Goal: Navigation & Orientation: Find specific page/section

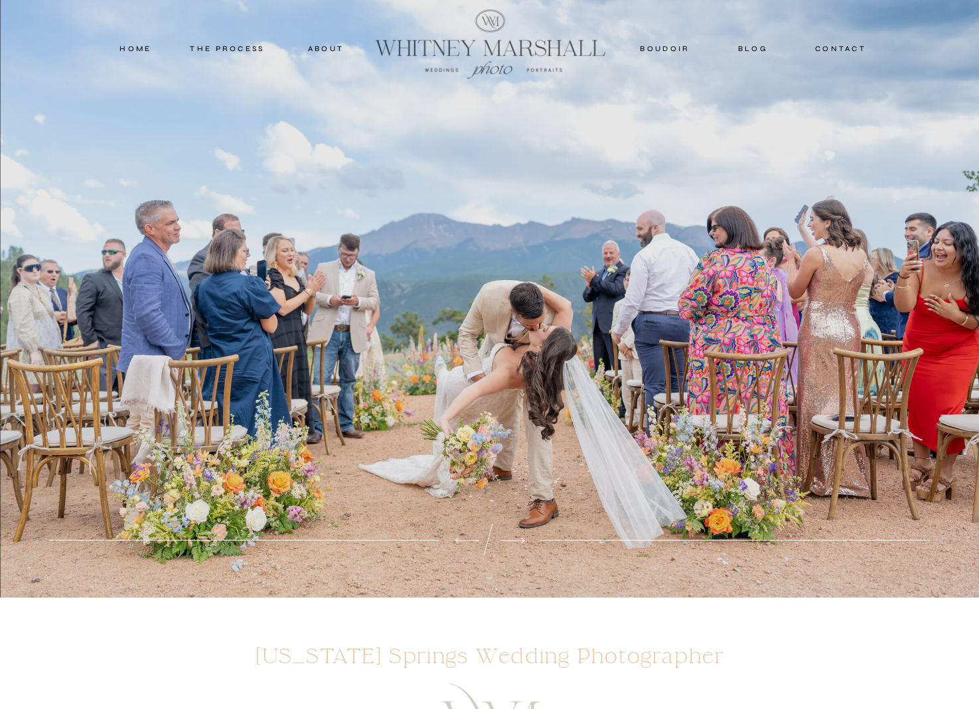
scroll to position [19, 0]
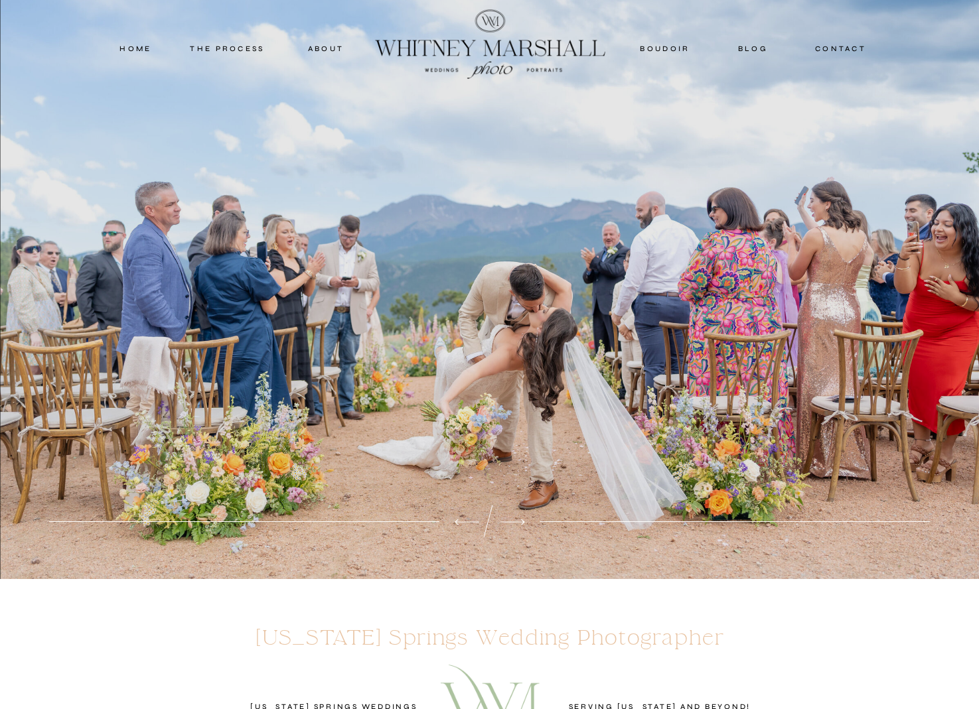
click at [749, 46] on nav "blog" at bounding box center [753, 48] width 58 height 12
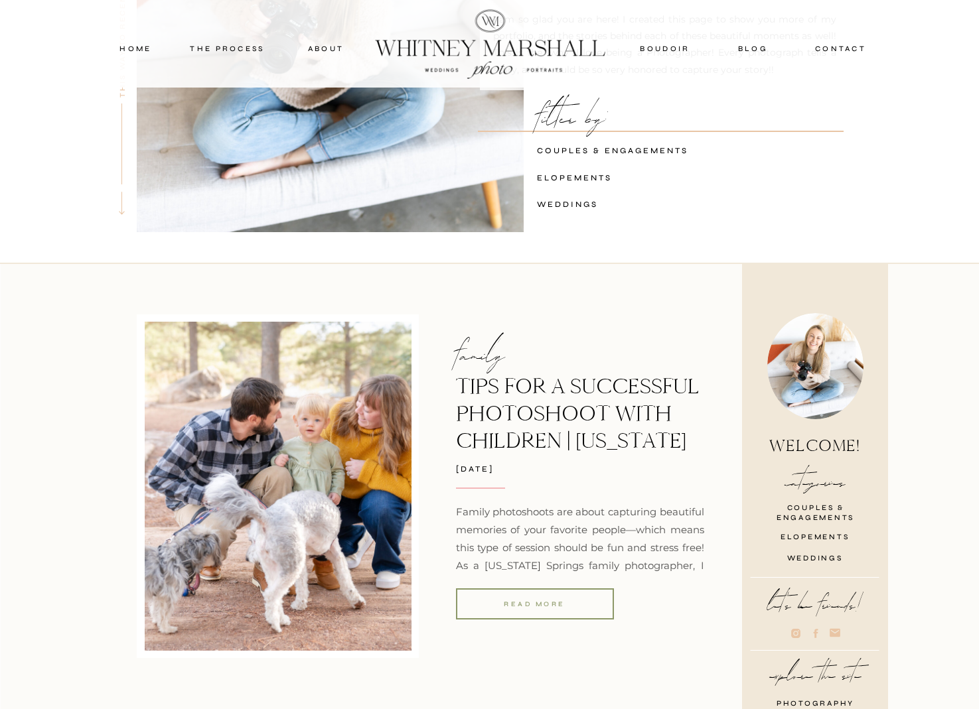
scroll to position [484, 0]
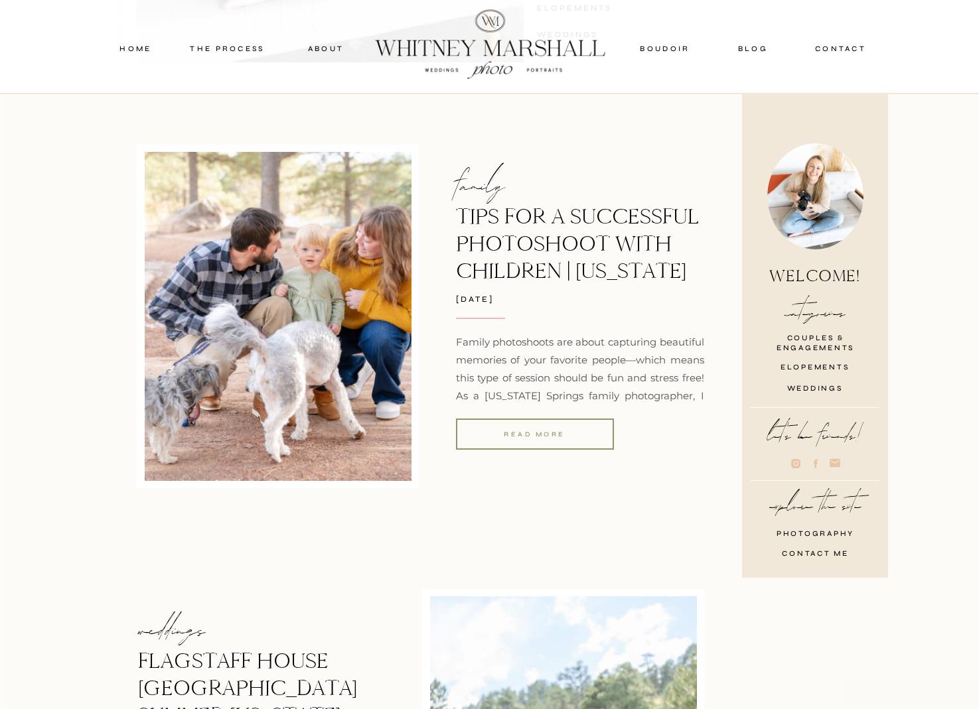
click at [566, 441] on div at bounding box center [535, 434] width 158 height 31
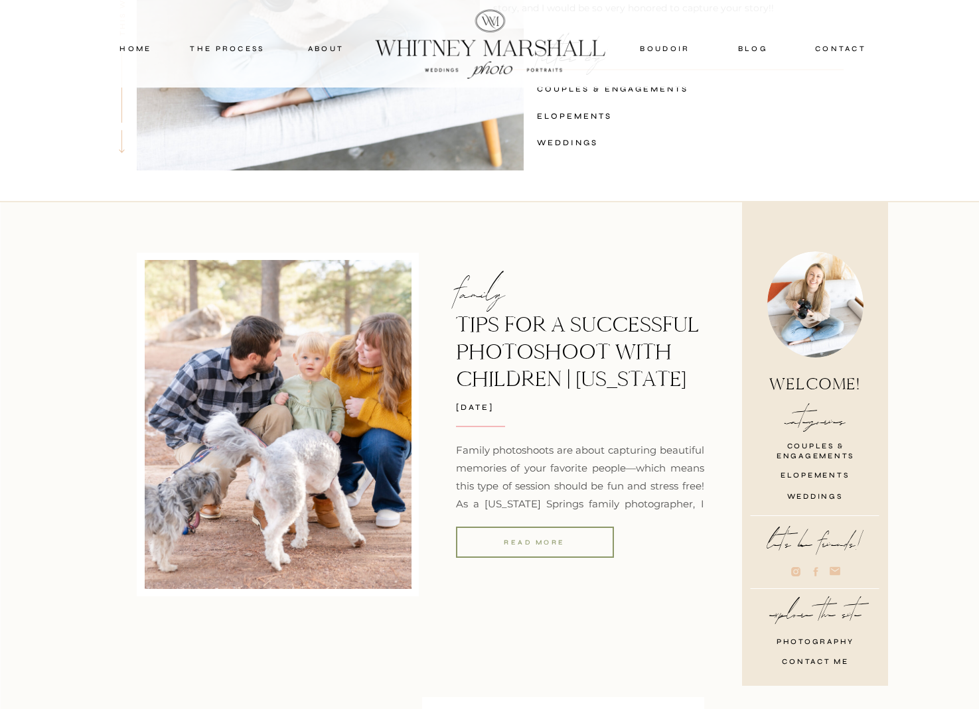
scroll to position [507, 0]
